Goal: Task Accomplishment & Management: Complete application form

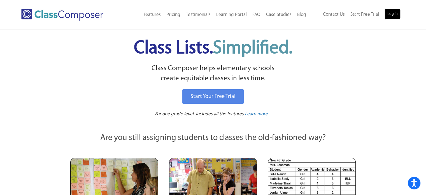
click at [390, 16] on link "Log In" at bounding box center [393, 13] width 16 height 11
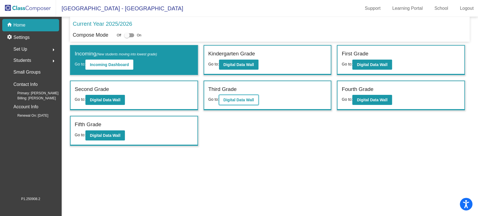
click at [227, 98] on b "Digital Data Wall" at bounding box center [238, 100] width 31 height 4
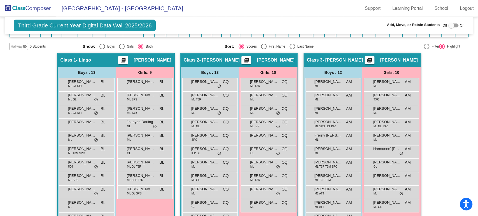
scroll to position [107, 0]
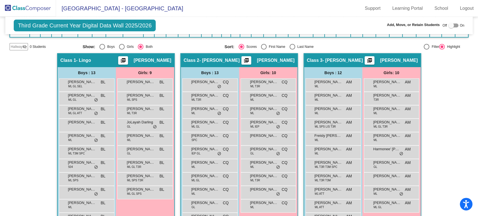
click at [24, 47] on mat-icon "visibility_off" at bounding box center [24, 47] width 4 height 4
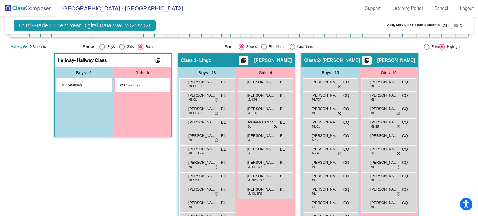
click at [24, 47] on mat-icon "visibility" at bounding box center [24, 47] width 4 height 4
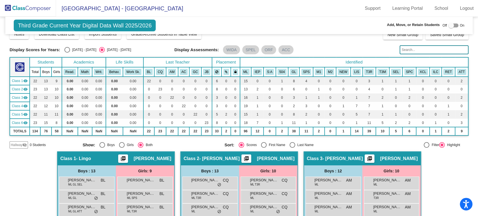
scroll to position [9, 0]
click at [445, 24] on div "Off On" at bounding box center [453, 25] width 22 height 7
click at [448, 27] on div at bounding box center [451, 26] width 6 height 6
checkbox input "true"
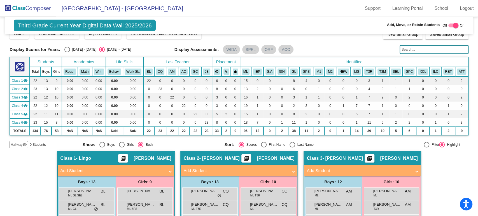
click at [21, 144] on span "Hallway" at bounding box center [17, 144] width 12 height 5
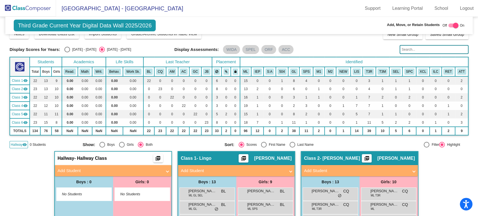
scroll to position [41, 0]
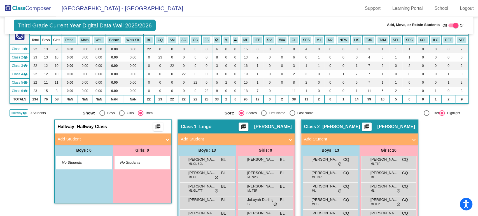
click at [111, 138] on mat-panel-title "Add Student" at bounding box center [110, 139] width 104 height 6
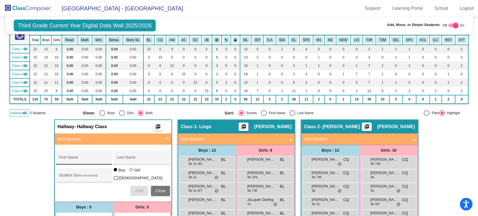
click at [88, 158] on input "First Name" at bounding box center [84, 159] width 50 height 4
type input "Taj"
type input "Plummer"
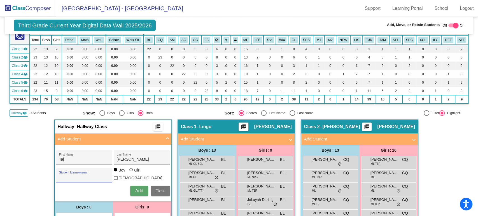
click at [133, 190] on button "Add" at bounding box center [139, 191] width 18 height 10
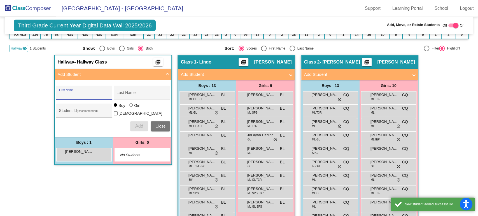
scroll to position [106, 0]
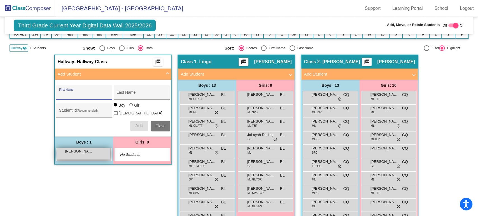
click at [94, 156] on div "Taj Plummer lock do_not_disturb_alt" at bounding box center [83, 153] width 53 height 11
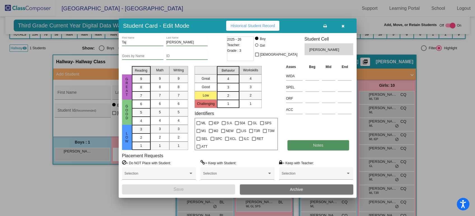
click at [309, 146] on button "Notes" at bounding box center [319, 145] width 62 height 10
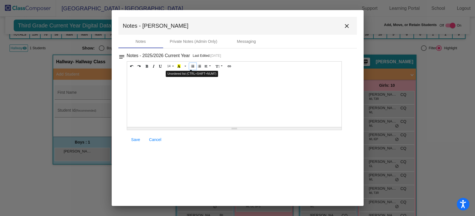
click at [191, 66] on icon "Unordered list (CTRL+SHIFT+NUM7)" at bounding box center [192, 65] width 3 height 3
click at [138, 140] on span "Save" at bounding box center [135, 140] width 9 height 4
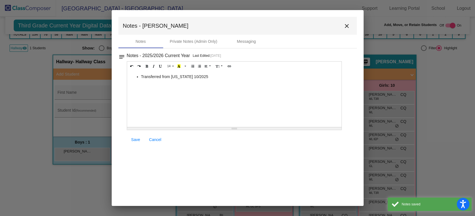
click at [348, 29] on mat-icon "close" at bounding box center [347, 26] width 7 height 7
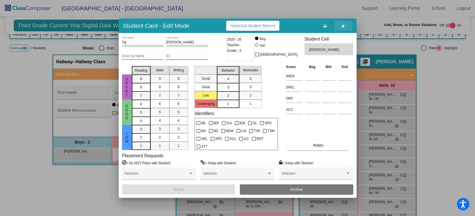
click at [343, 24] on icon "button" at bounding box center [343, 26] width 3 height 4
